Goal: Task Accomplishment & Management: Use online tool/utility

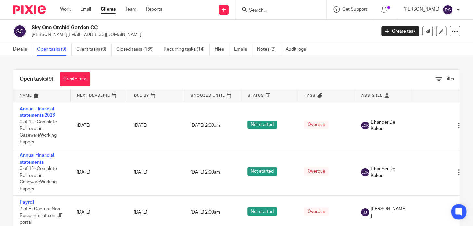
scroll to position [88, 0]
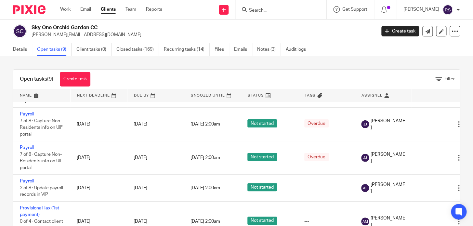
click at [294, 11] on input "Search" at bounding box center [277, 11] width 59 height 6
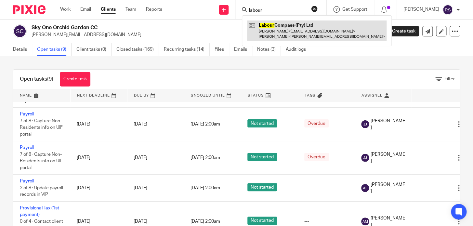
type input "labour"
click at [292, 24] on link at bounding box center [316, 30] width 139 height 20
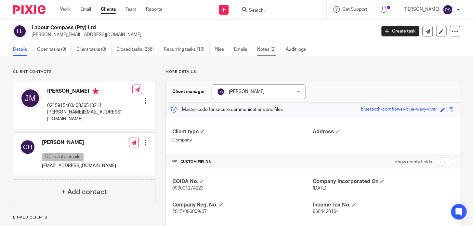
click at [262, 53] on link "Notes (2)" at bounding box center [269, 49] width 24 height 13
drag, startPoint x: 98, startPoint y: 27, endPoint x: 31, endPoint y: 27, distance: 67.0
click at [32, 27] on h2 "Labour Compass (Pty) Ltd" at bounding box center [168, 27] width 272 height 7
copy h2 "Labour Compass (Pty) Ltd"
click at [265, 54] on link "Notes (2)" at bounding box center [269, 49] width 24 height 13
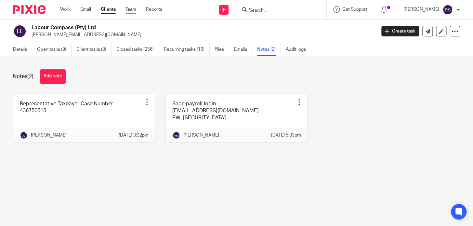
click at [135, 12] on link "Team" at bounding box center [130, 9] width 11 height 7
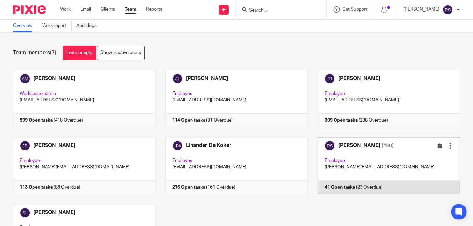
click at [384, 164] on link at bounding box center [384, 165] width 152 height 57
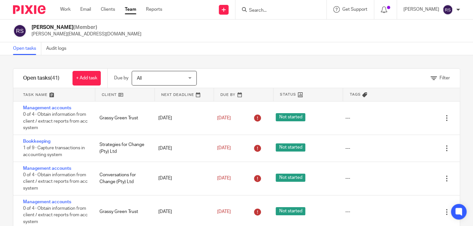
click at [264, 47] on div "Open tasks Audit logs" at bounding box center [236, 48] width 473 height 13
click at [285, 6] on form at bounding box center [282, 10] width 69 height 8
click at [279, 10] on input "Search" at bounding box center [277, 11] width 59 height 6
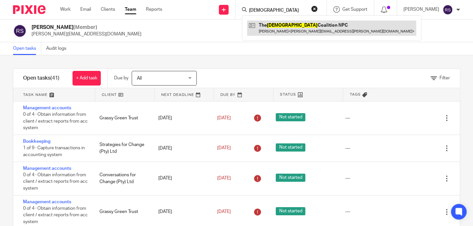
type input "gospel"
click at [315, 28] on link at bounding box center [331, 27] width 169 height 15
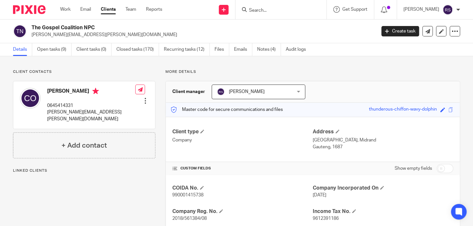
click at [178, 26] on h2 "The Gospel Coalition NPC" at bounding box center [168, 27] width 272 height 7
click at [128, 12] on link "Team" at bounding box center [130, 9] width 11 height 7
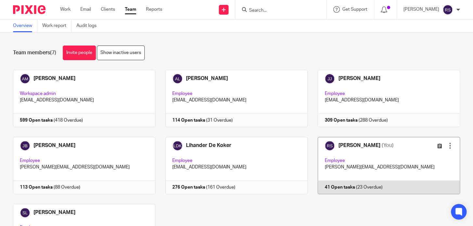
click at [375, 156] on link at bounding box center [384, 165] width 152 height 57
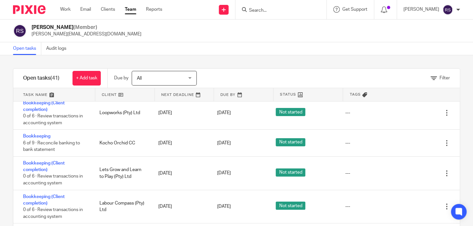
scroll to position [1064, 0]
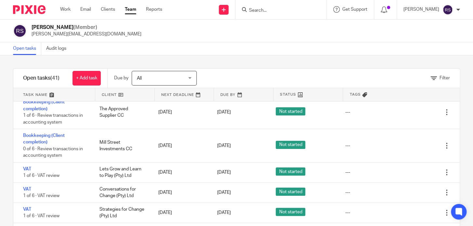
click at [62, 96] on link at bounding box center [54, 94] width 82 height 13
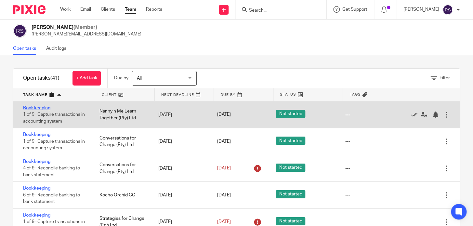
click at [42, 110] on link "Bookkeeping" at bounding box center [36, 108] width 27 height 5
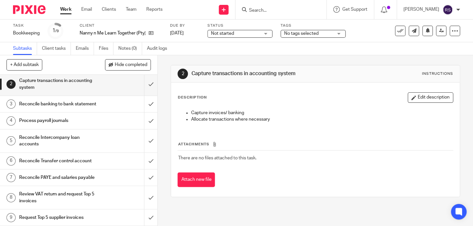
scroll to position [32, 0]
click at [140, 112] on input "submit" at bounding box center [78, 120] width 157 height 16
